Goal: Use online tool/utility: Utilize a website feature to perform a specific function

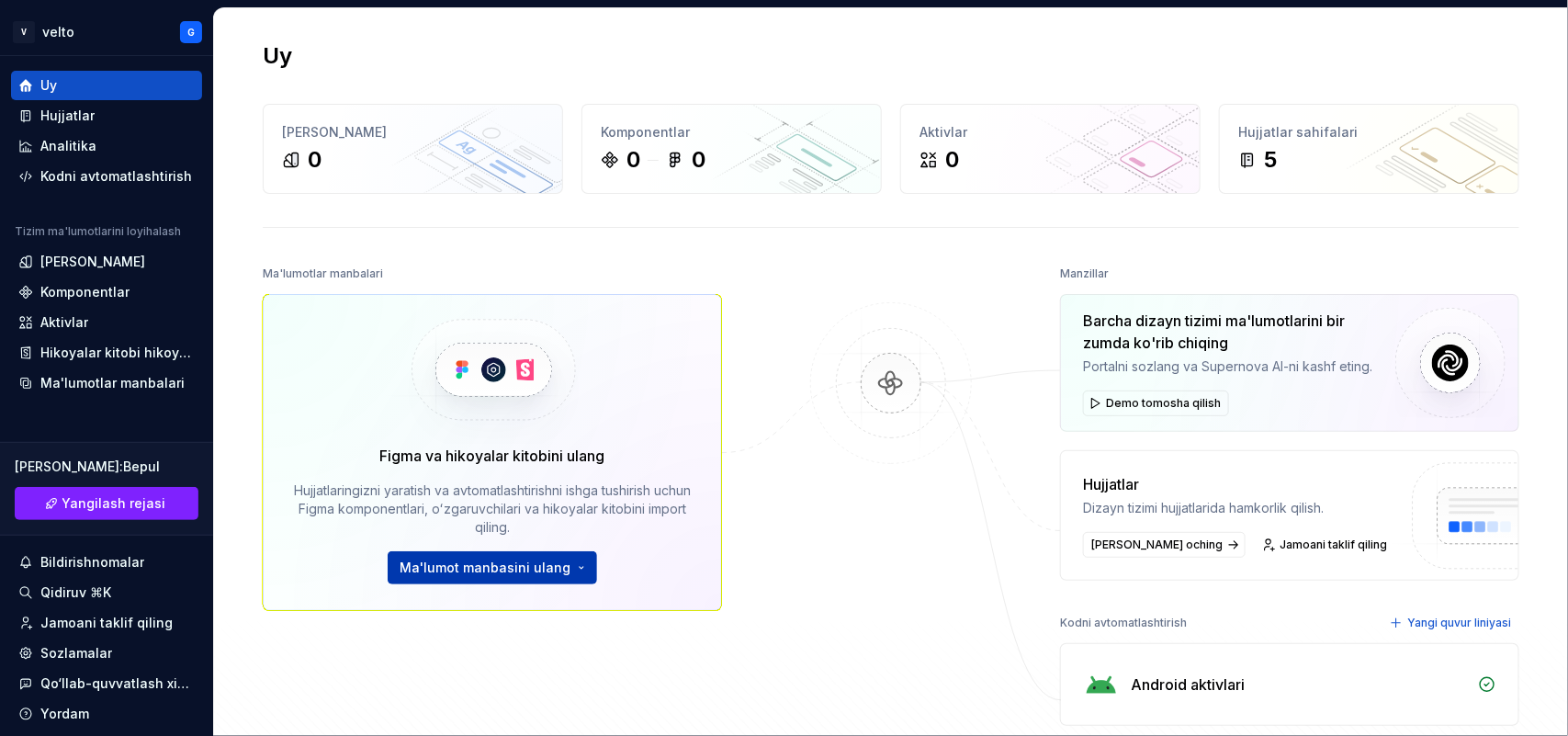
click at [503, 569] on font "Ma'lumot manbasini ulang" at bounding box center [485, 567] width 171 height 15
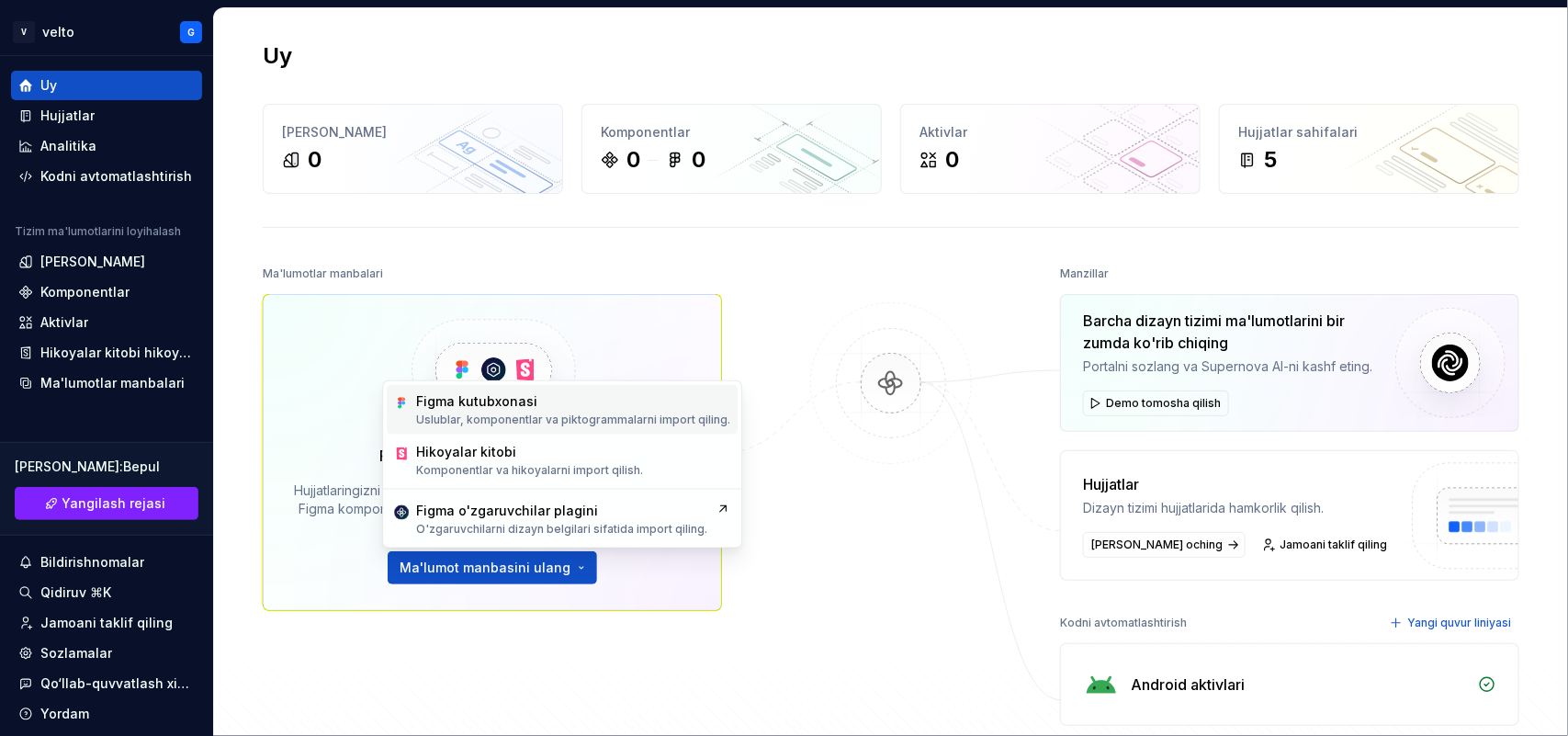
click at [479, 421] on font "Uslublar, komponentlar va piktogrammalarni import qiling." at bounding box center [573, 419] width 314 height 13
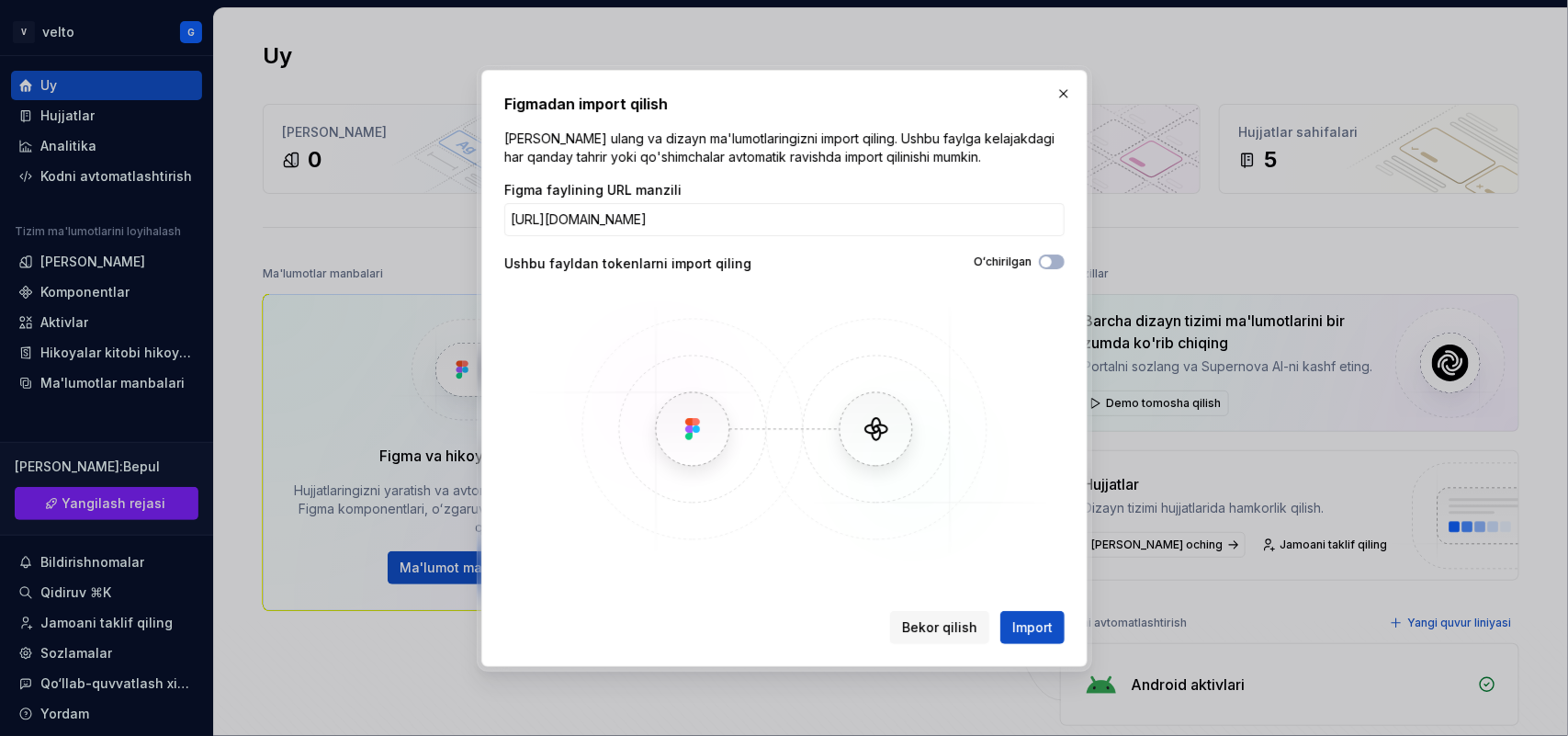
scroll to position [0, 356]
type input "https://www.figma.com/design/wlW2ttTfRXr3i2AN6KEgD8/Medics---Medical-App-UI-Kit…"
click at [1033, 628] on font "Import" at bounding box center [1032, 627] width 40 height 15
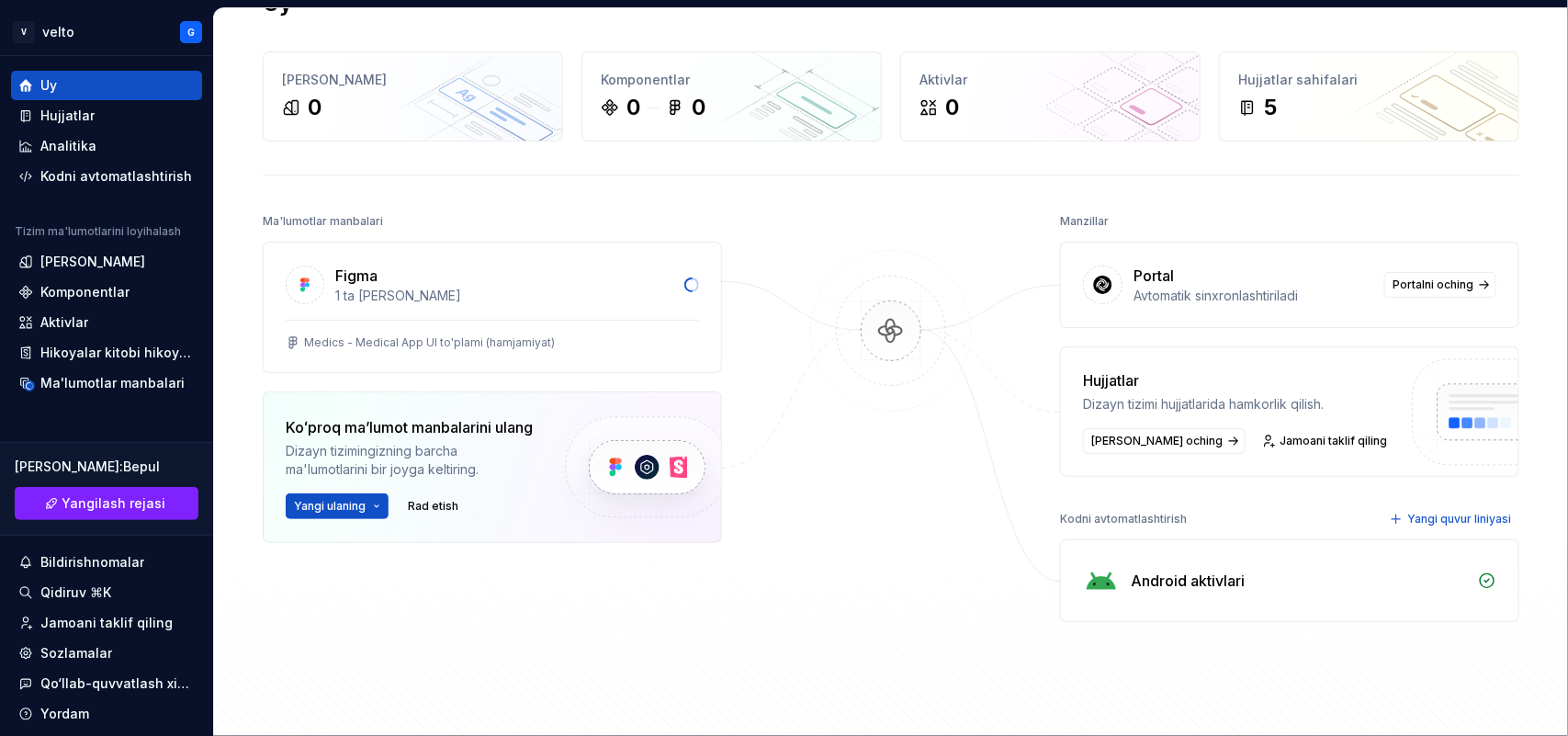
scroll to position [34, 0]
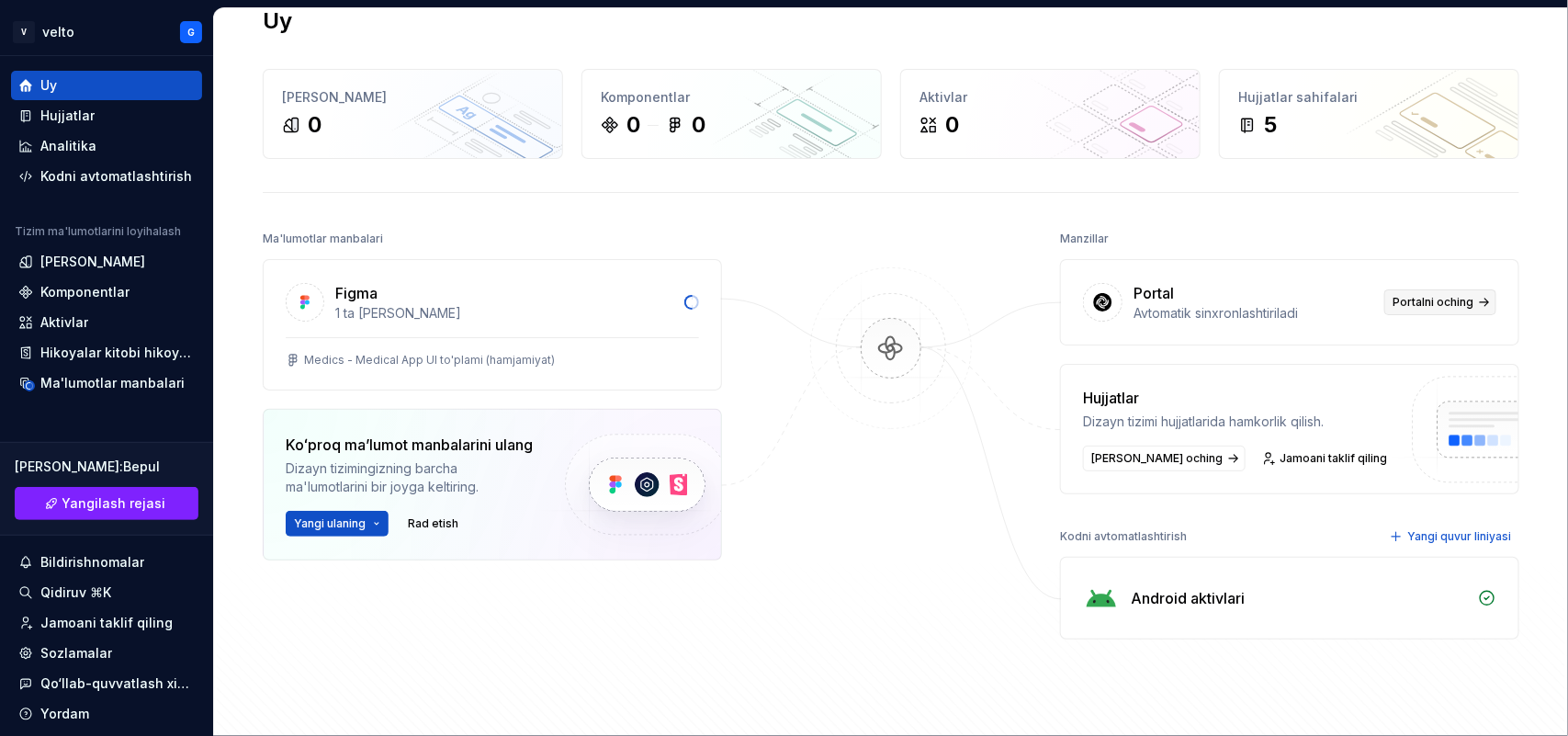
click at [1441, 305] on font "Portalni oching" at bounding box center [1433, 302] width 81 height 13
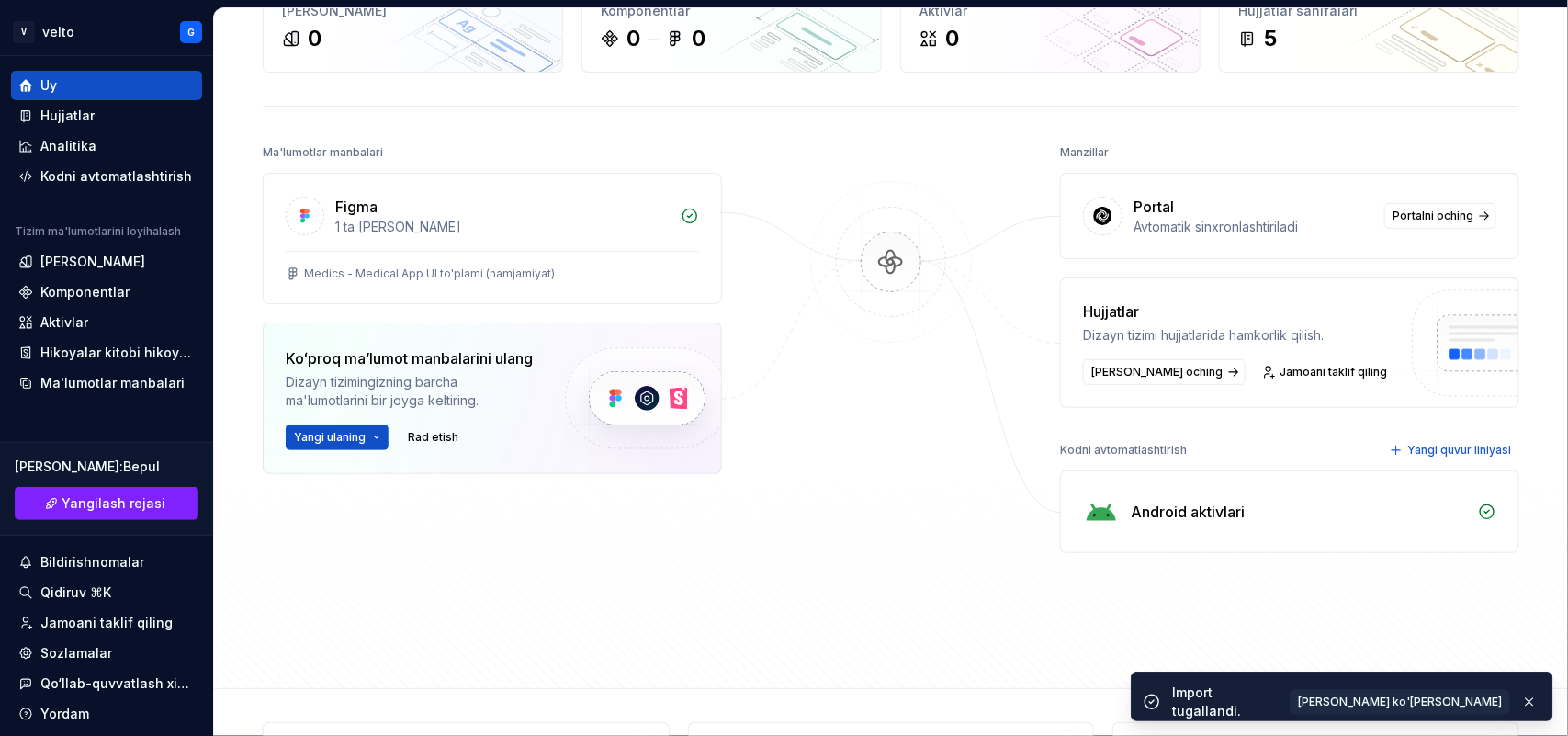
scroll to position [231, 0]
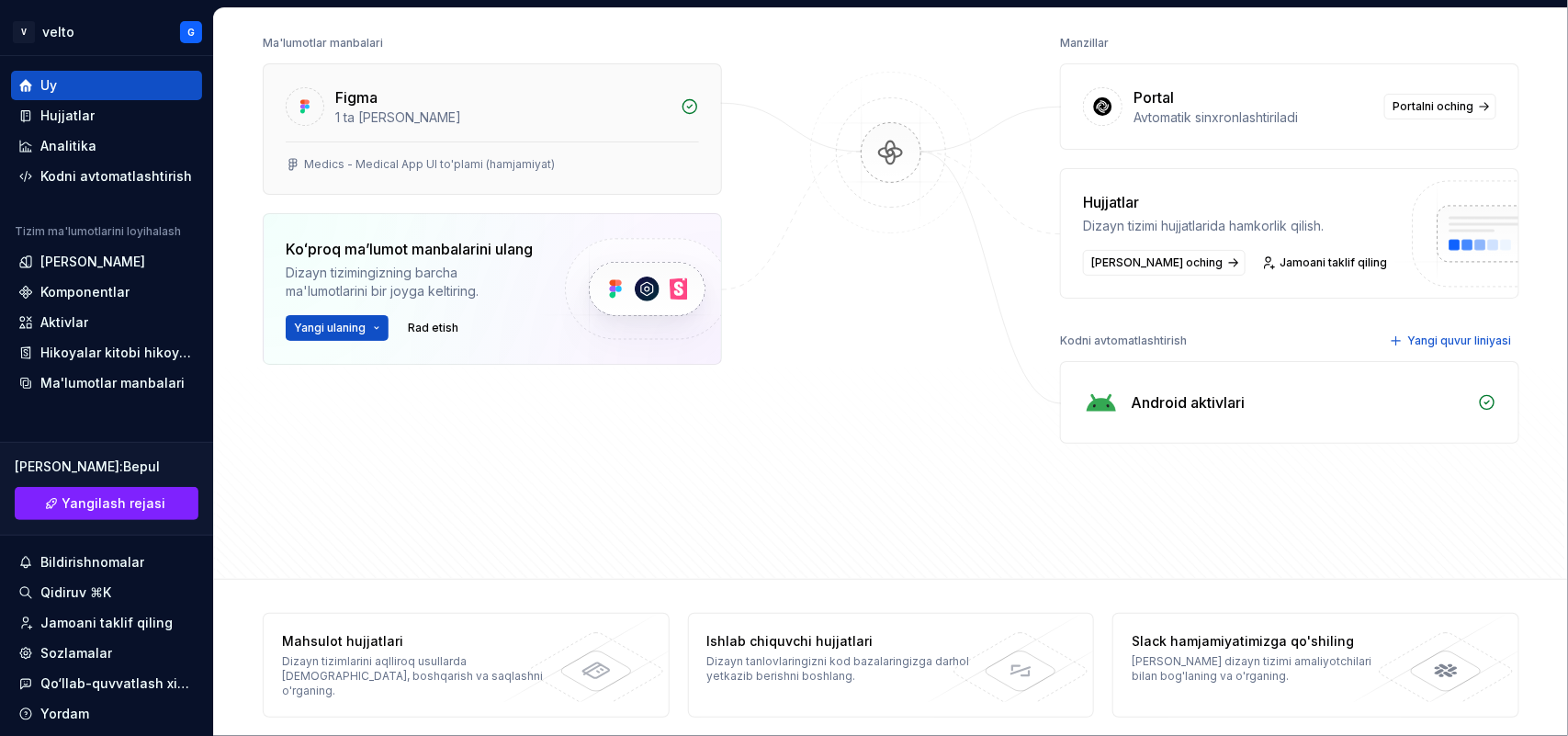
click at [495, 106] on div "Figma" at bounding box center [502, 97] width 334 height 22
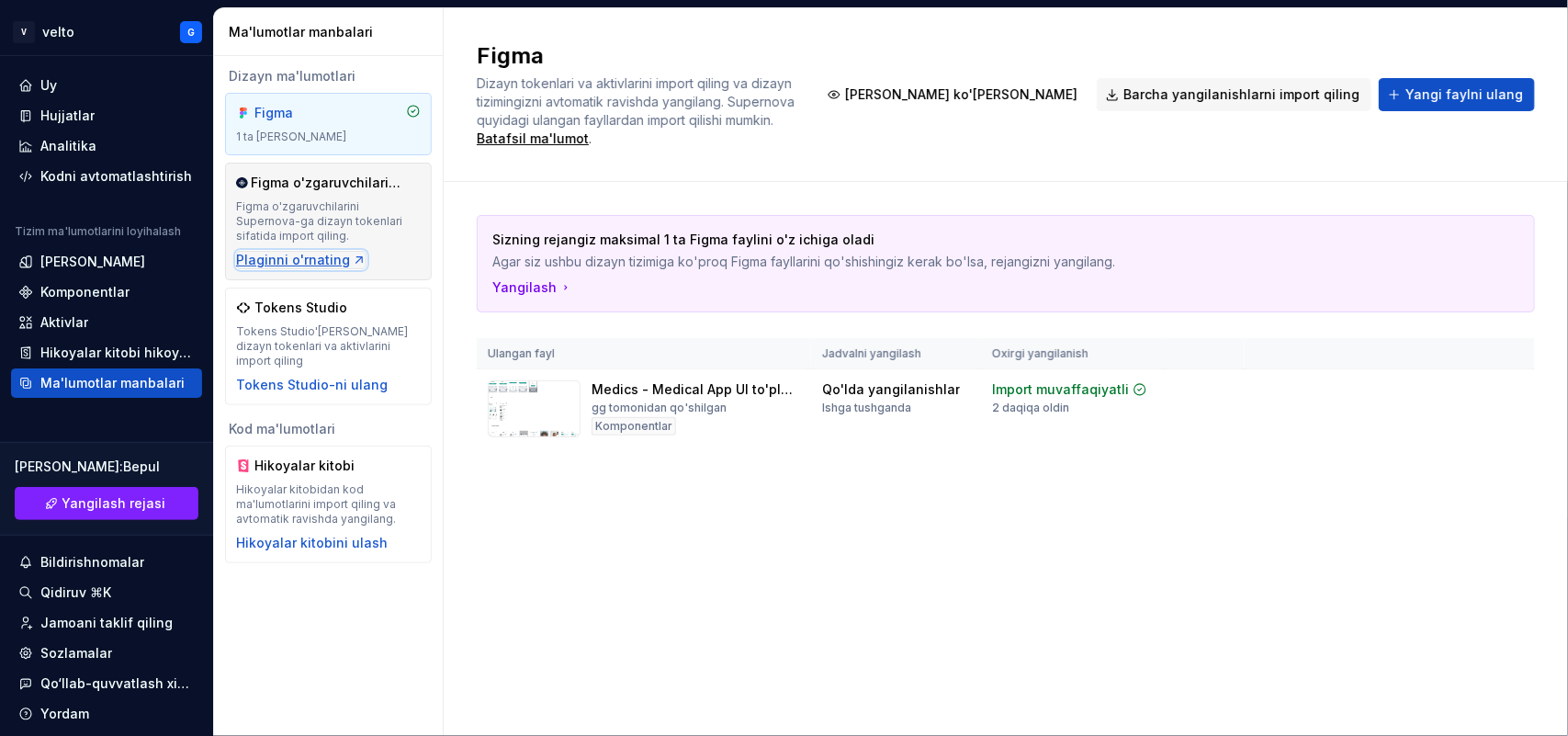
click at [324, 258] on font "Plaginni o'rnating" at bounding box center [292, 260] width 114 height 15
click at [121, 177] on font "Kodni avtomatlashtirish" at bounding box center [116, 175] width 151 height 15
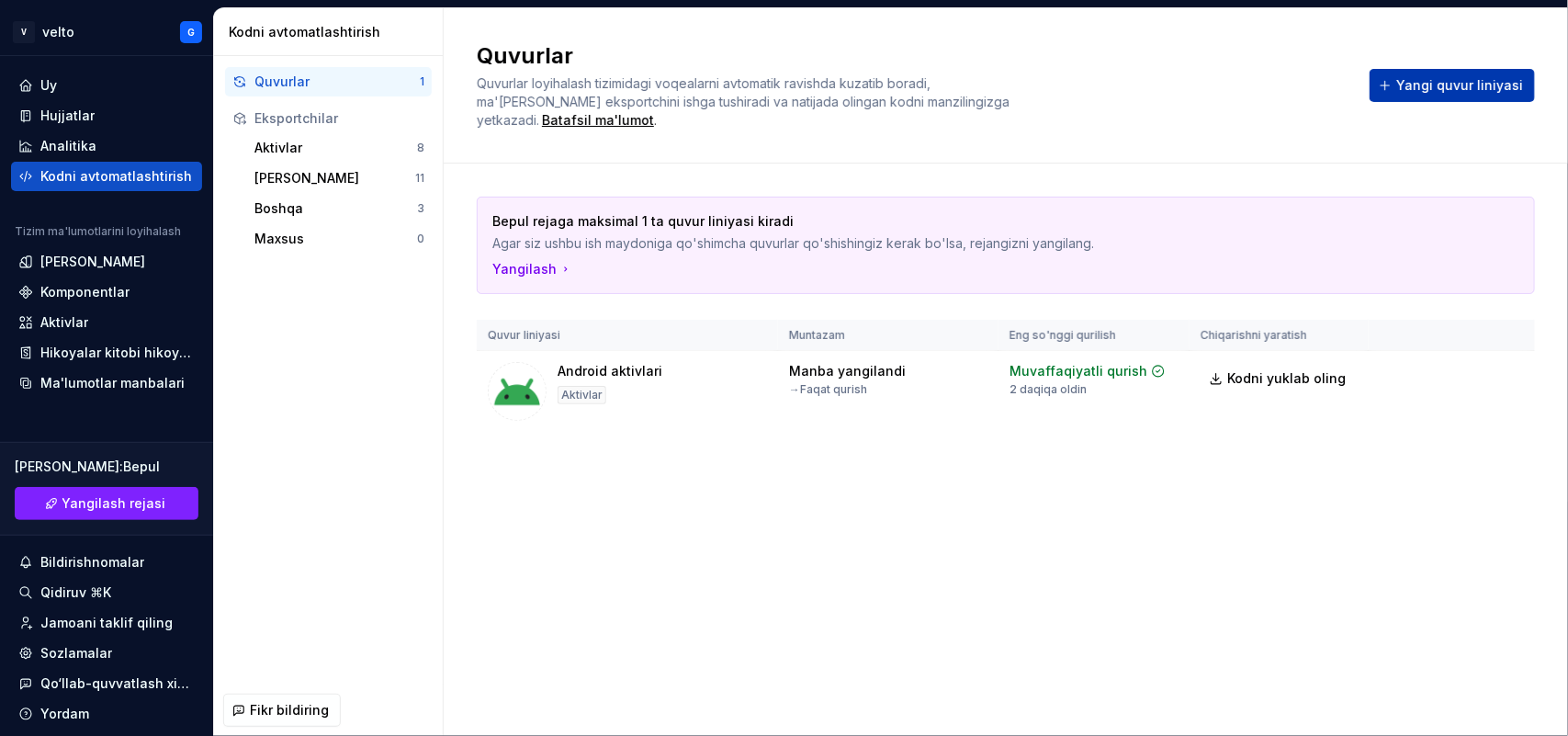
click at [1435, 87] on font "Yangi quvur liniyasi" at bounding box center [1460, 84] width 127 height 15
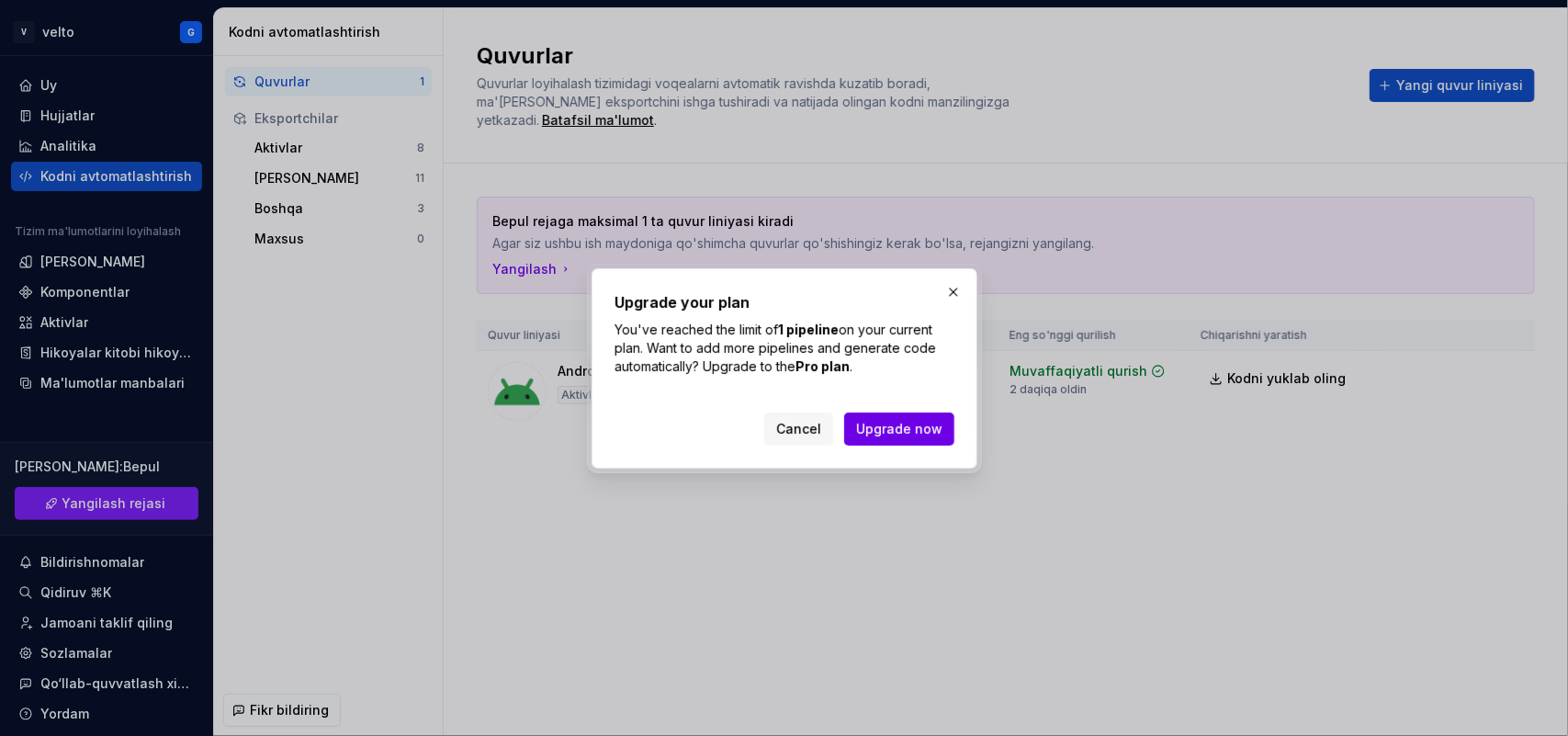
click at [915, 438] on span "Upgrade now" at bounding box center [899, 428] width 86 height 18
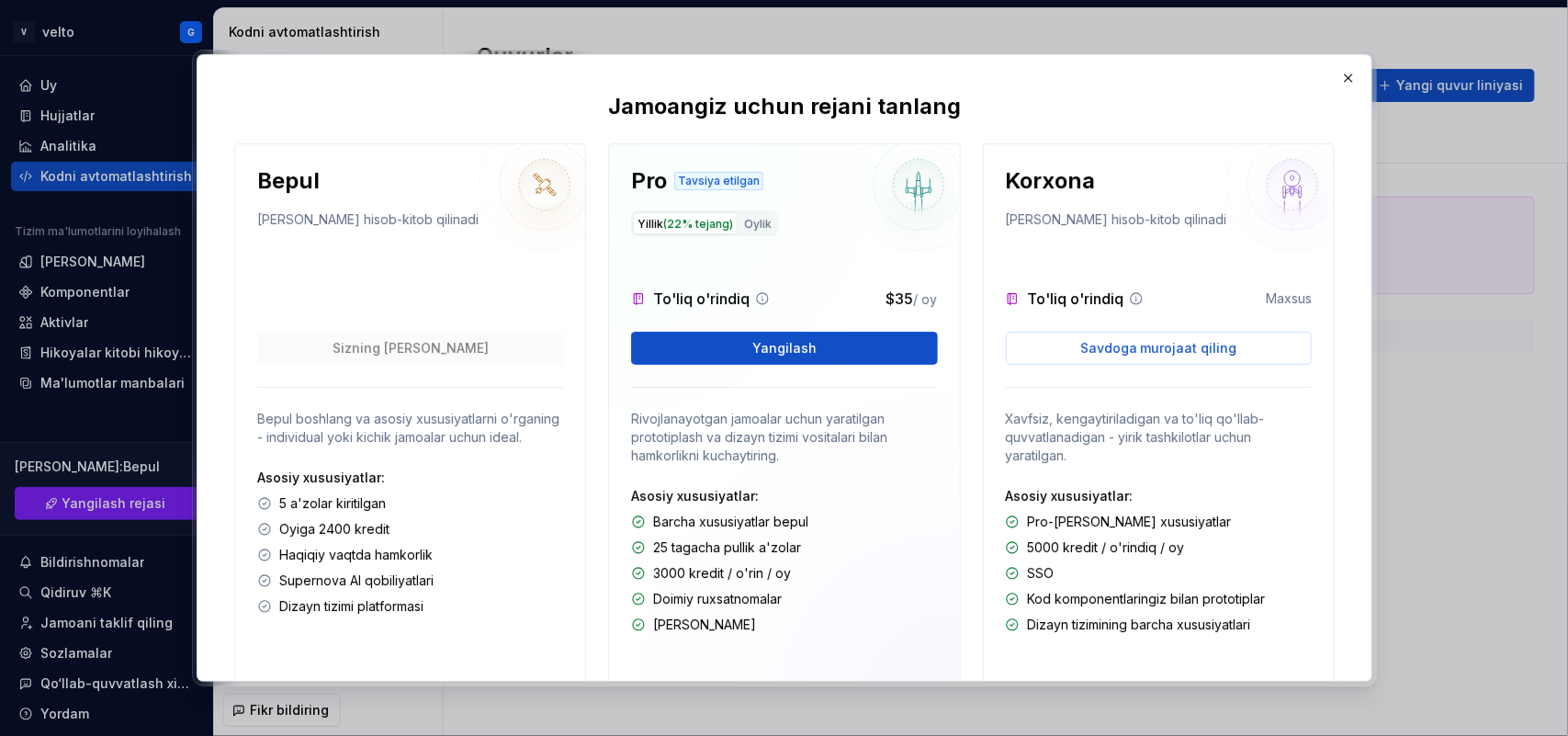
click at [410, 246] on div "Bepul Yillik hisob-kitob qilinadi Sizning joriy rejangiz Bepul boshlang va asos…" at bounding box center [409, 429] width 352 height 573
click at [1342, 83] on button "button" at bounding box center [1348, 78] width 26 height 26
